Goal: Feedback & Contribution: Submit feedback/report problem

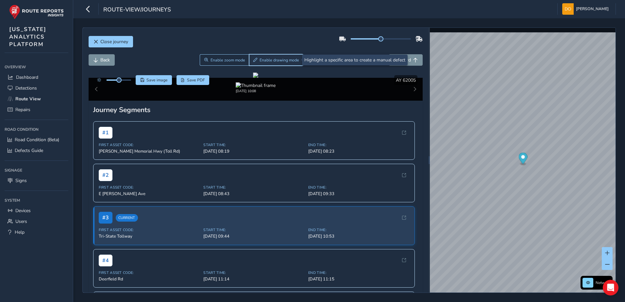
click at [270, 61] on span "Enable drawing mode" at bounding box center [279, 59] width 40 height 5
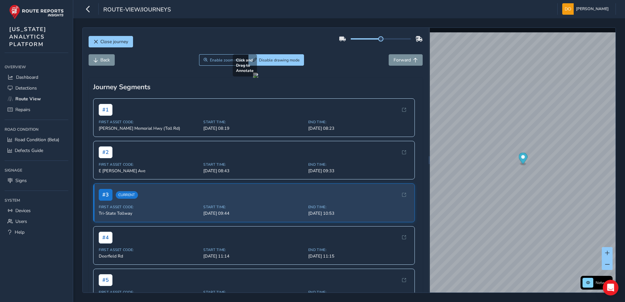
drag, startPoint x: 260, startPoint y: 101, endPoint x: 382, endPoint y: 170, distance: 140.3
click at [258, 78] on div at bounding box center [255, 75] width 5 height 5
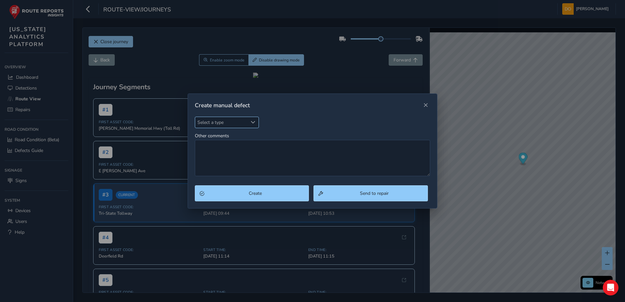
click at [256, 122] on div "Select a type" at bounding box center [253, 122] width 11 height 11
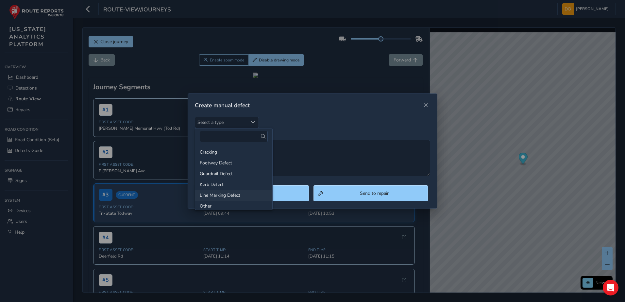
click at [235, 194] on li "Line Marking Defect" at bounding box center [233, 195] width 77 height 11
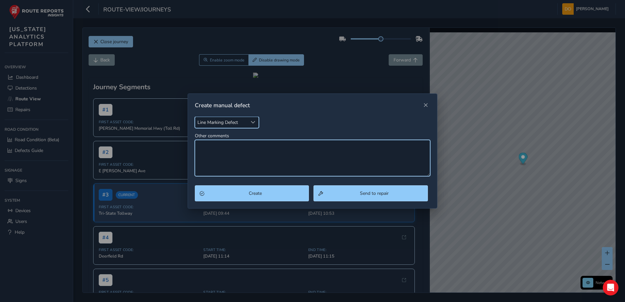
click at [265, 149] on textarea "Other comments" at bounding box center [312, 158] width 235 height 36
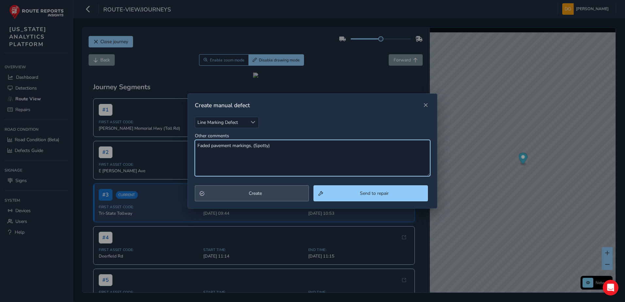
type textarea "Faded pavement markings, (Spotty)"
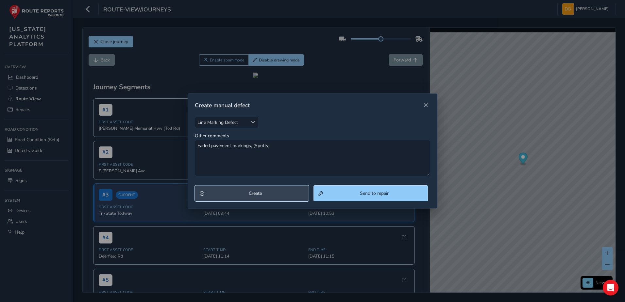
click at [278, 189] on button "Create" at bounding box center [252, 193] width 114 height 16
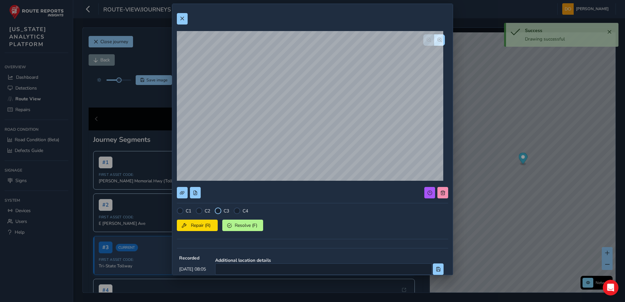
click at [218, 211] on div at bounding box center [218, 210] width 7 height 7
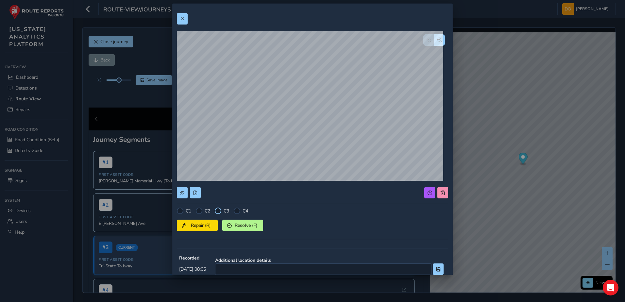
click at [219, 209] on div at bounding box center [218, 210] width 7 height 7
click at [207, 221] on button "Repair (R)" at bounding box center [197, 224] width 41 height 11
click at [180, 23] on button at bounding box center [182, 18] width 11 height 11
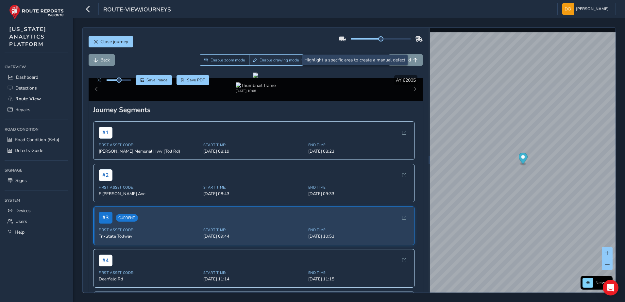
click at [275, 61] on span "Enable drawing mode" at bounding box center [279, 59] width 40 height 5
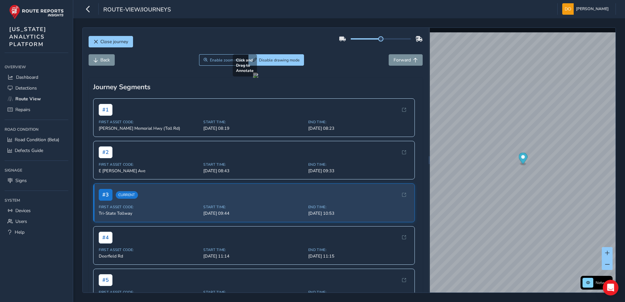
drag, startPoint x: 106, startPoint y: 142, endPoint x: 249, endPoint y: 174, distance: 145.6
click at [253, 78] on div at bounding box center [255, 75] width 5 height 5
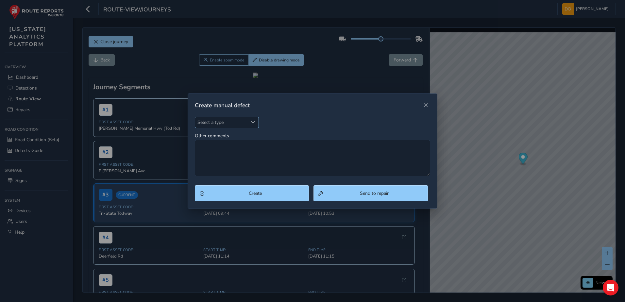
click at [252, 121] on span "Select a type" at bounding box center [253, 122] width 5 height 5
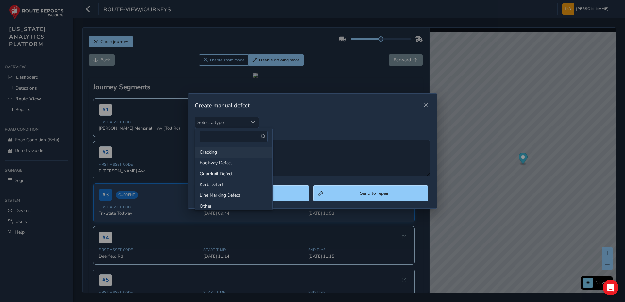
click at [219, 155] on li "Cracking" at bounding box center [233, 152] width 77 height 11
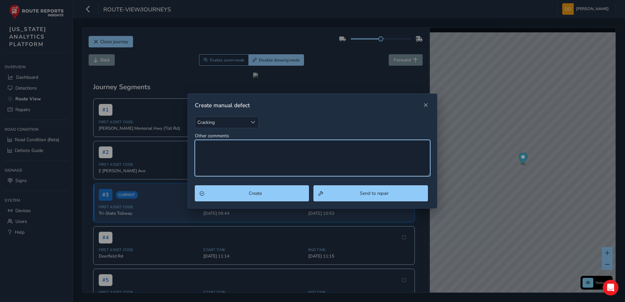
click at [226, 151] on textarea "Other comments" at bounding box center [312, 158] width 235 height 36
type textarea "Alligator cracking"
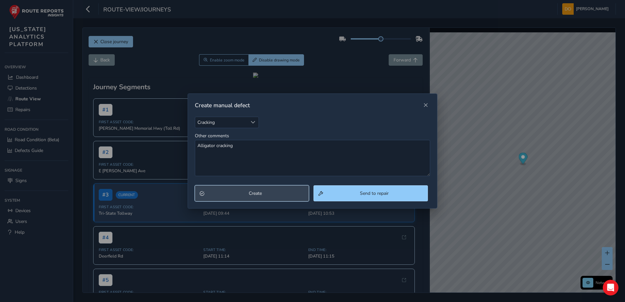
click at [272, 196] on span "Create" at bounding box center [255, 193] width 98 height 6
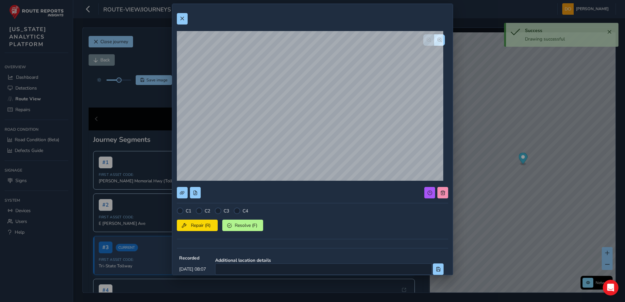
click at [219, 211] on div at bounding box center [218, 210] width 7 height 7
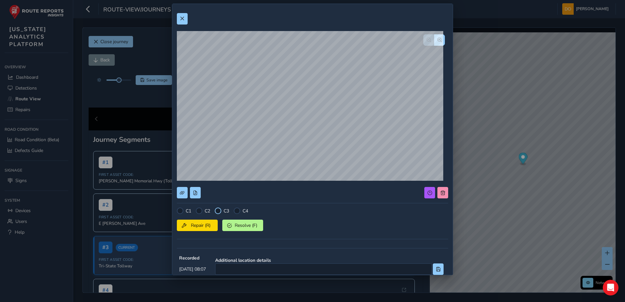
click at [221, 212] on div at bounding box center [218, 210] width 7 height 7
click at [223, 208] on div "C3" at bounding box center [222, 210] width 14 height 7
click at [216, 211] on div at bounding box center [218, 210] width 7 height 7
click at [202, 224] on span "Repair (R)" at bounding box center [200, 225] width 24 height 6
click at [185, 23] on button at bounding box center [182, 18] width 11 height 11
